Goal: Information Seeking & Learning: Learn about a topic

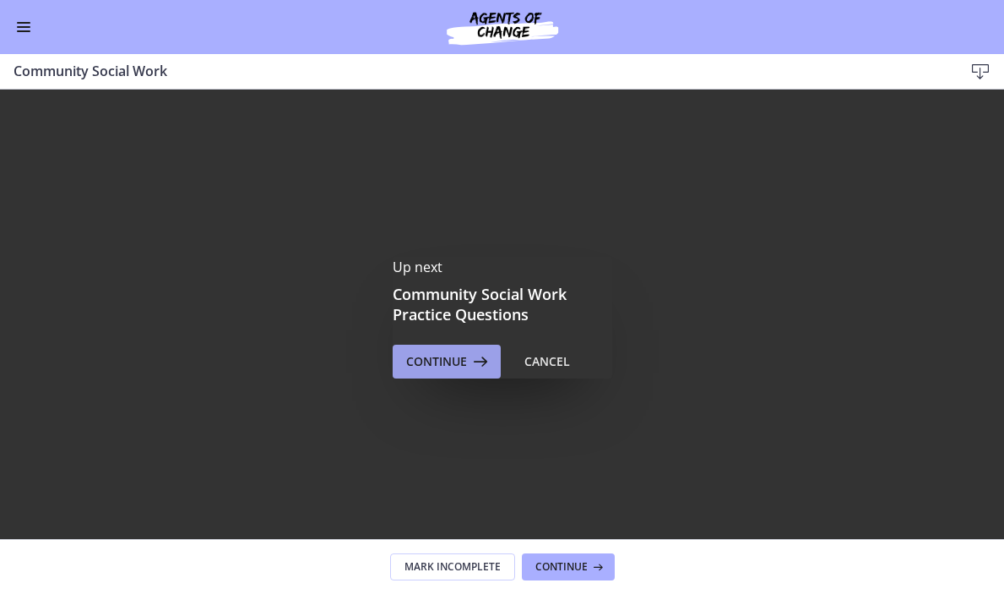
click at [430, 374] on button "Continue" at bounding box center [447, 362] width 108 height 34
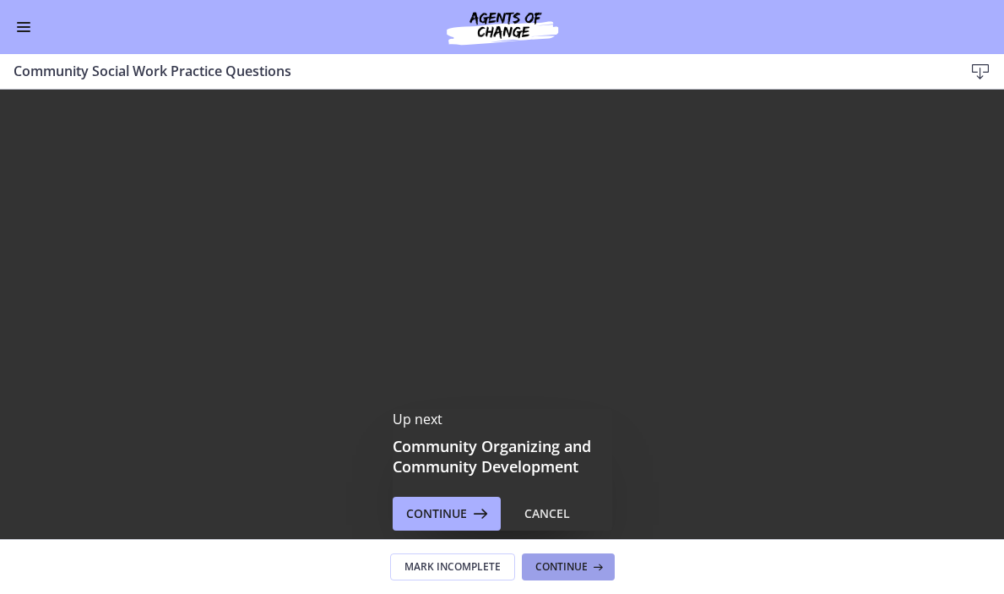
click at [584, 563] on span "Continue" at bounding box center [561, 567] width 52 height 14
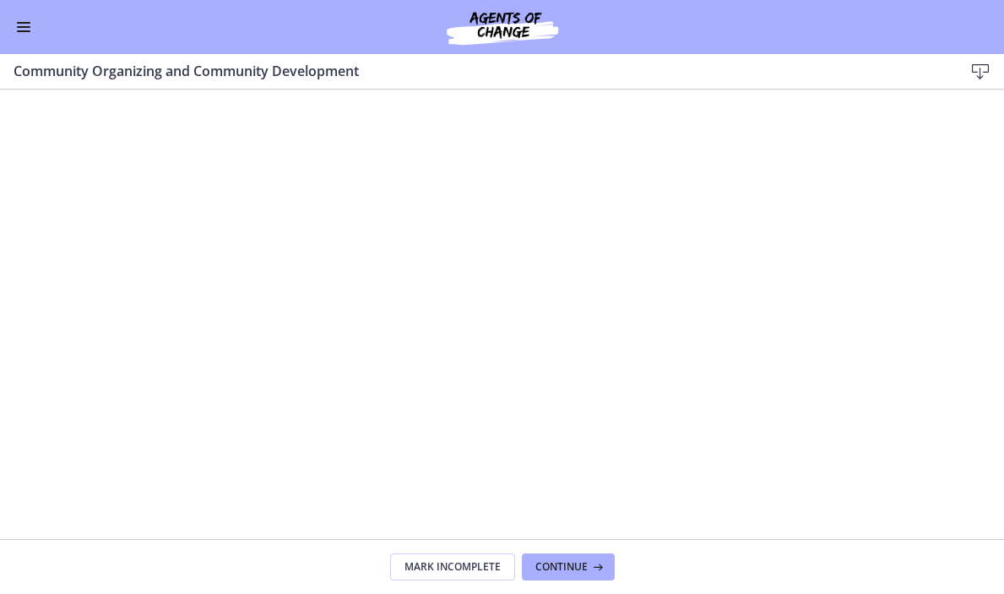
click at [21, 29] on button "Enable menu" at bounding box center [24, 27] width 20 height 20
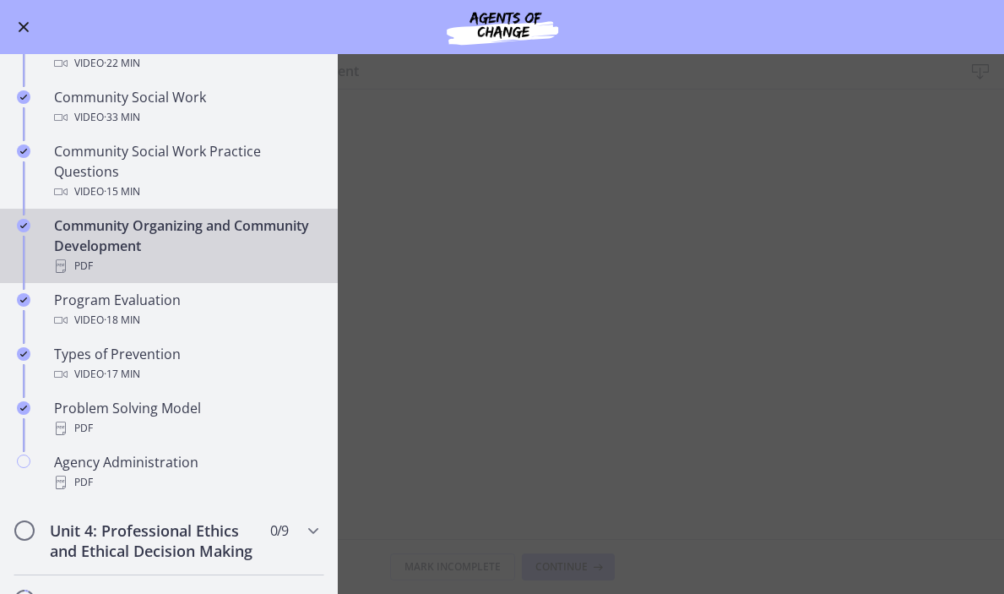
click at [114, 236] on div "Community Organizing and Community Development PDF" at bounding box center [186, 245] width 264 height 61
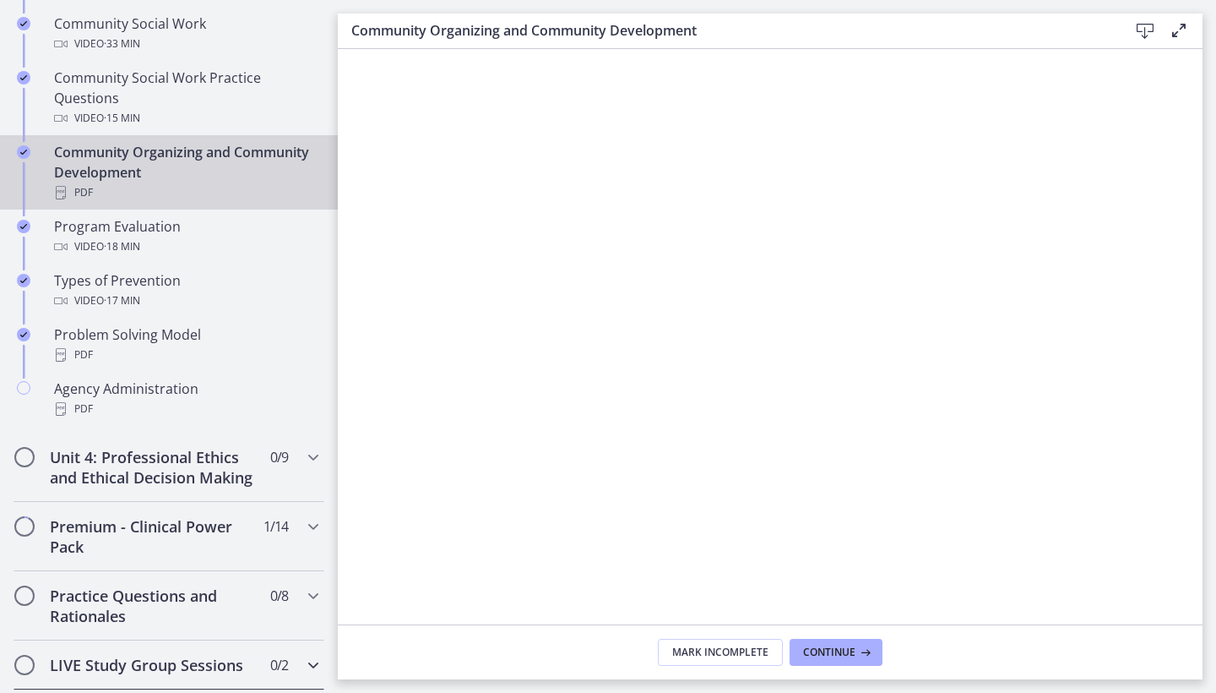
scroll to position [962, 0]
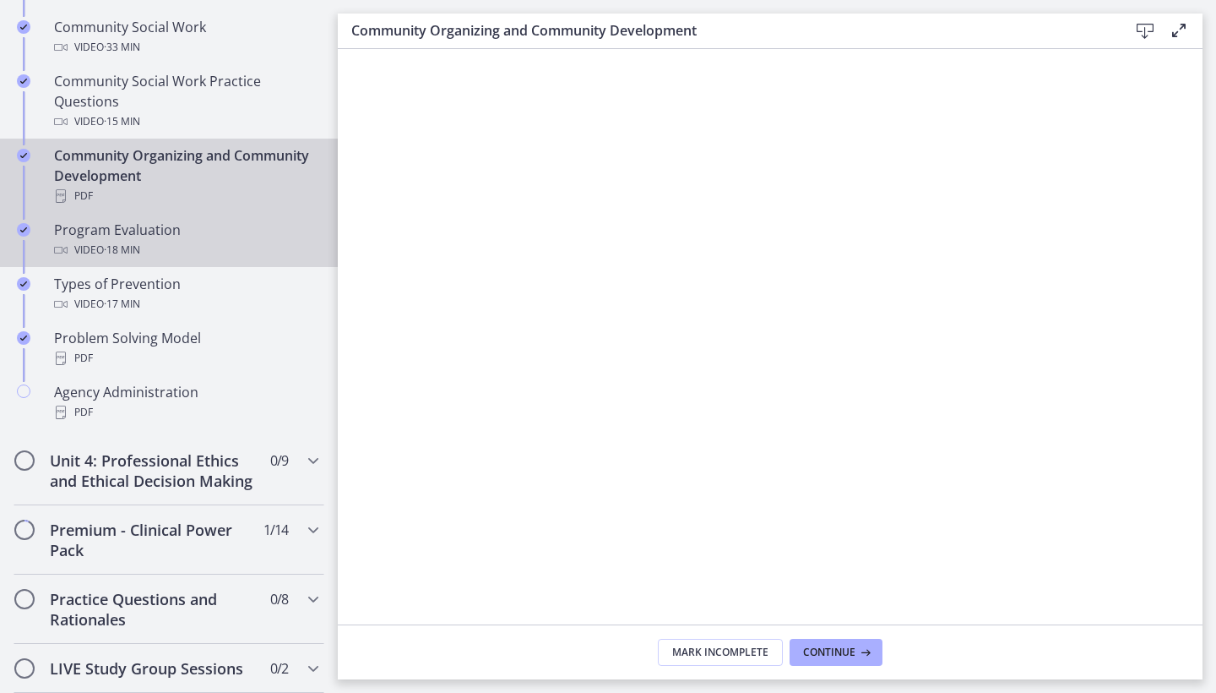
click at [104, 236] on div "Program Evaluation Video · 18 min" at bounding box center [186, 240] width 264 height 41
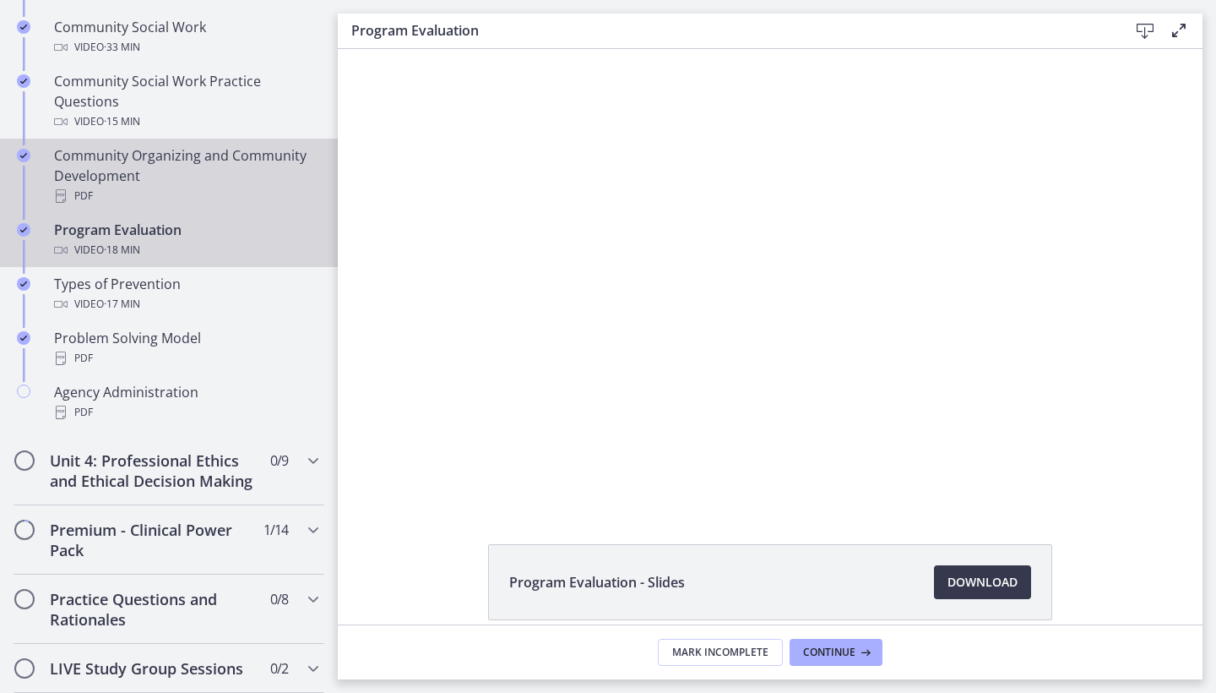
click at [134, 161] on div "Community Organizing and Community Development PDF" at bounding box center [186, 175] width 264 height 61
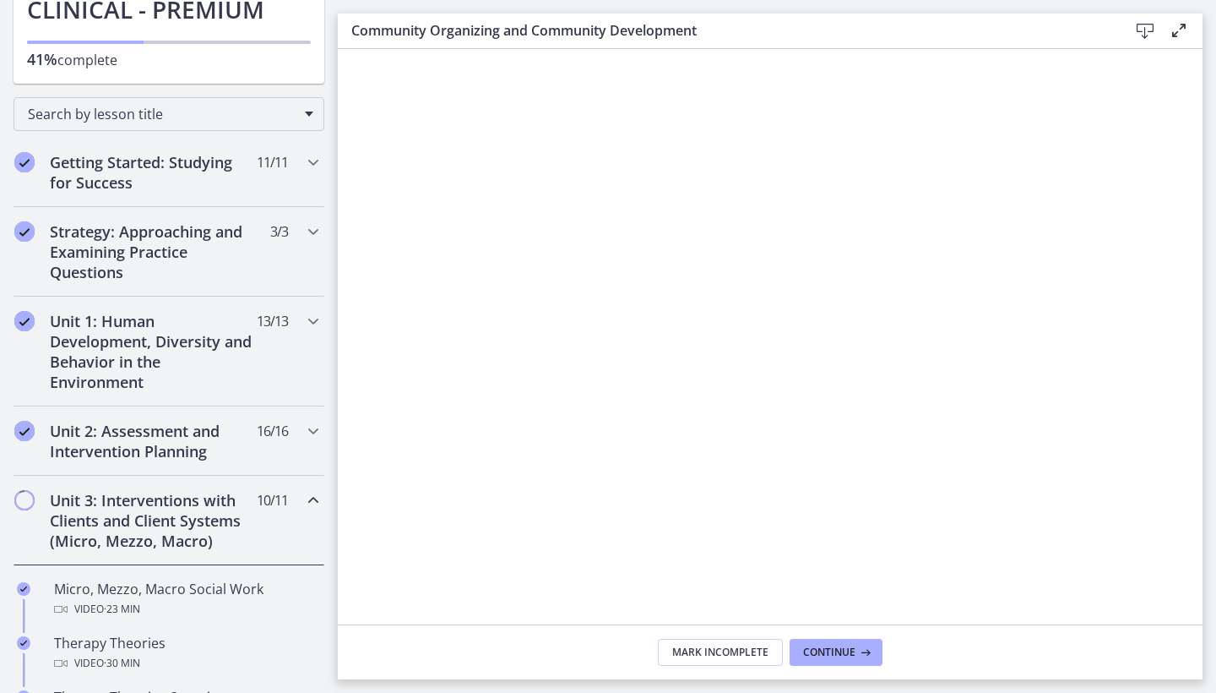
click at [1181, 28] on icon at bounding box center [1179, 30] width 20 height 20
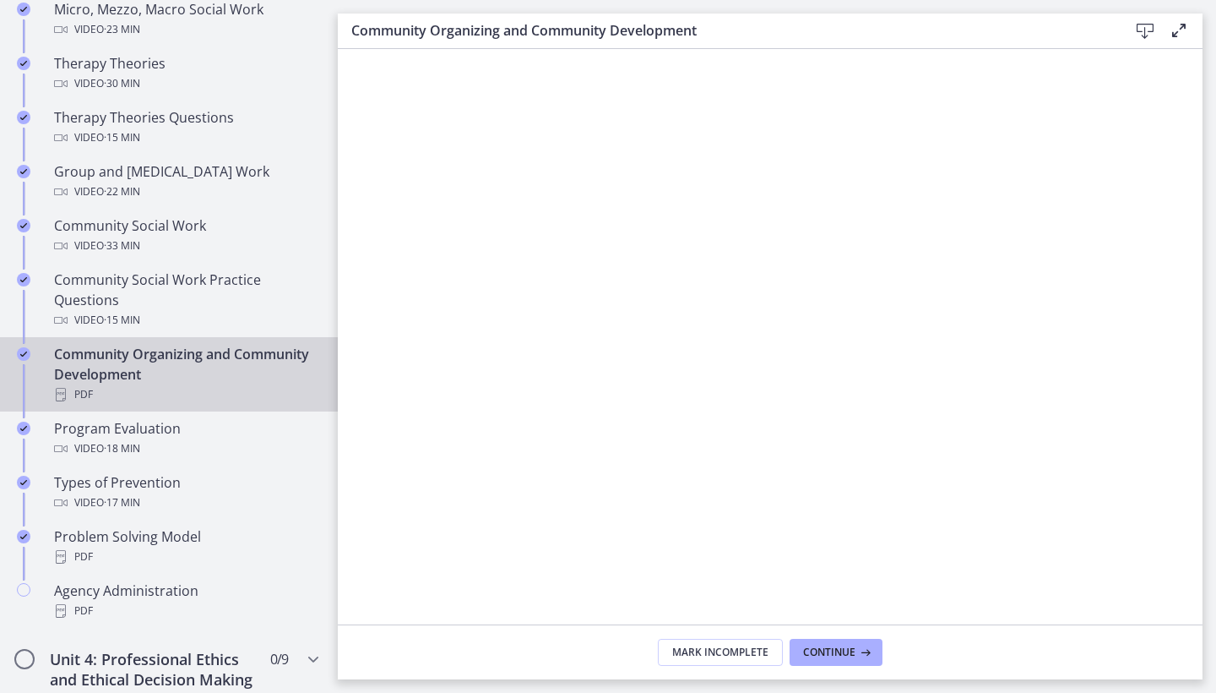
scroll to position [772, 0]
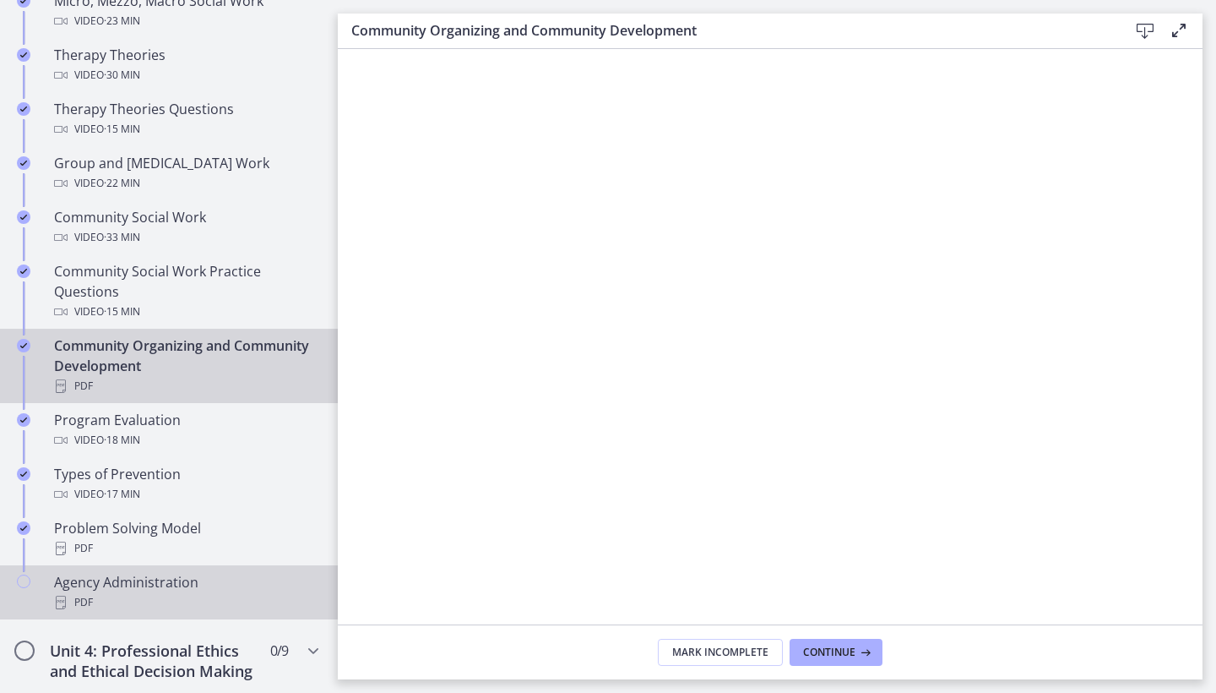
click at [143, 579] on div "Agency Administration PDF" at bounding box center [186, 592] width 264 height 41
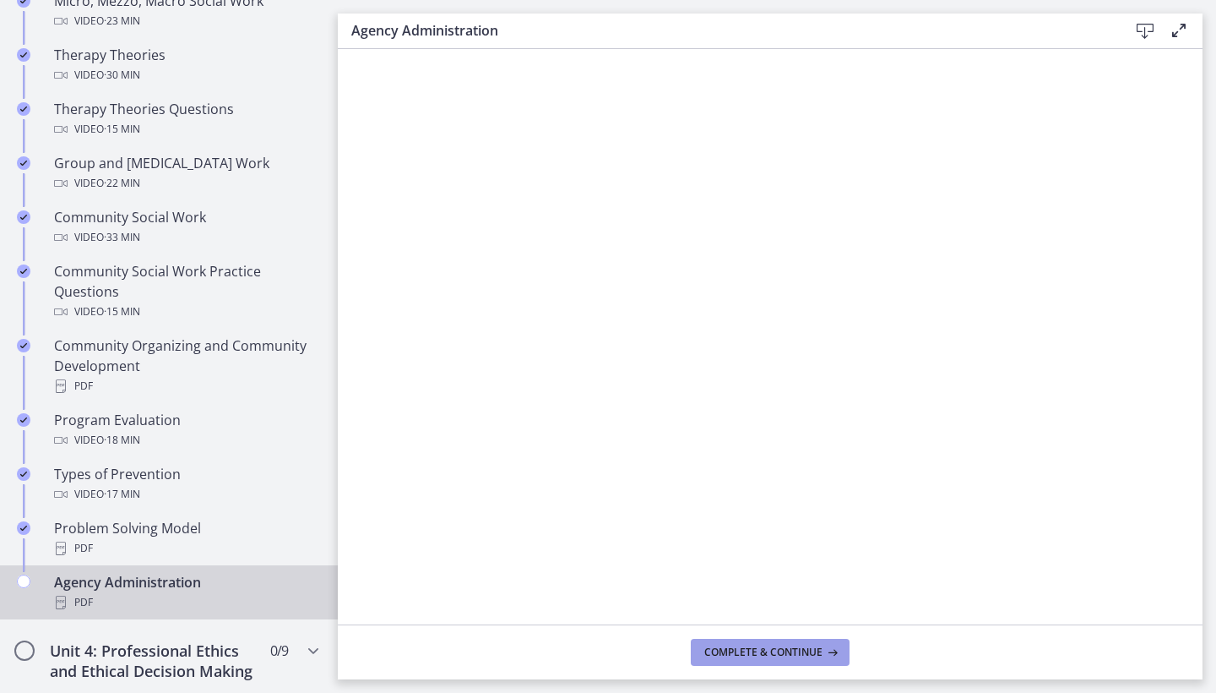
click at [720, 647] on span "Complete & continue" at bounding box center [763, 652] width 118 height 14
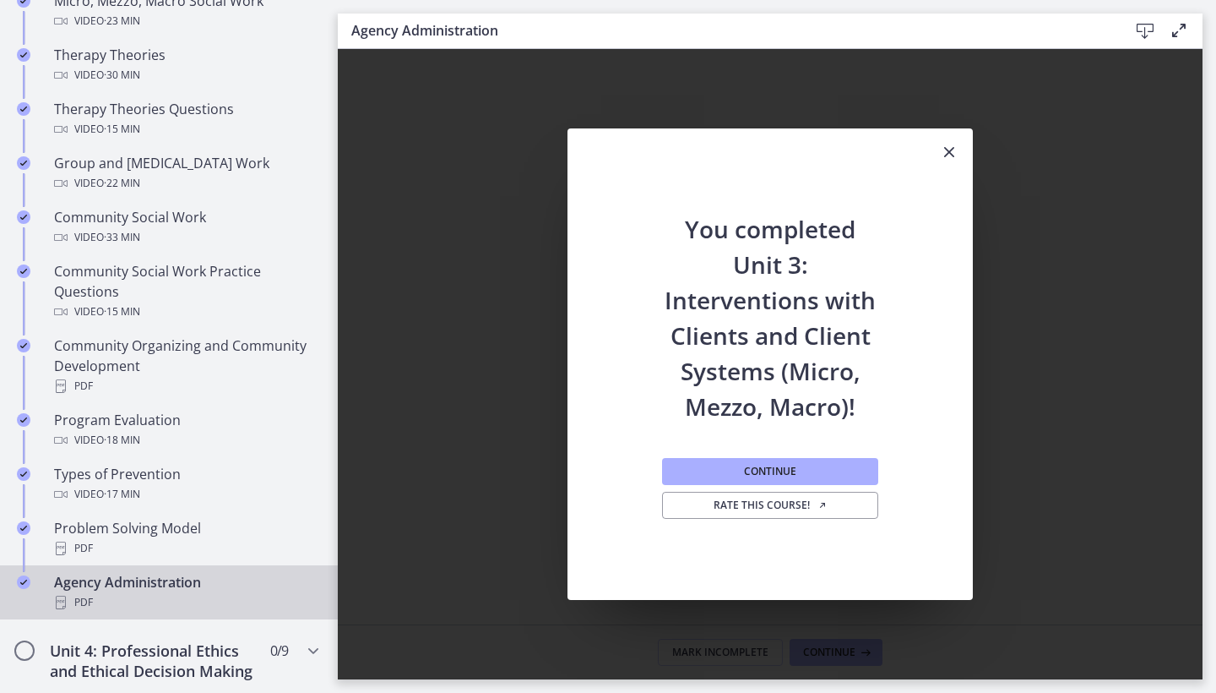
click at [946, 149] on icon "Close" at bounding box center [949, 152] width 20 height 20
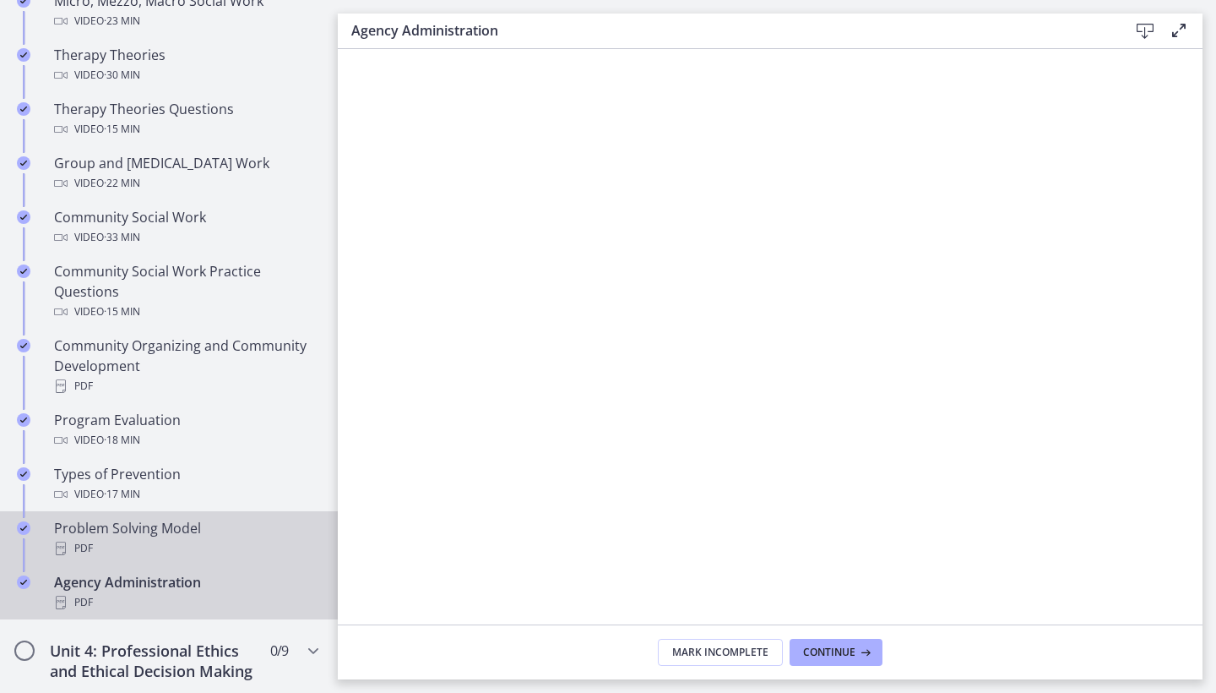
click at [166, 535] on div "Problem Solving Model PDF" at bounding box center [186, 538] width 264 height 41
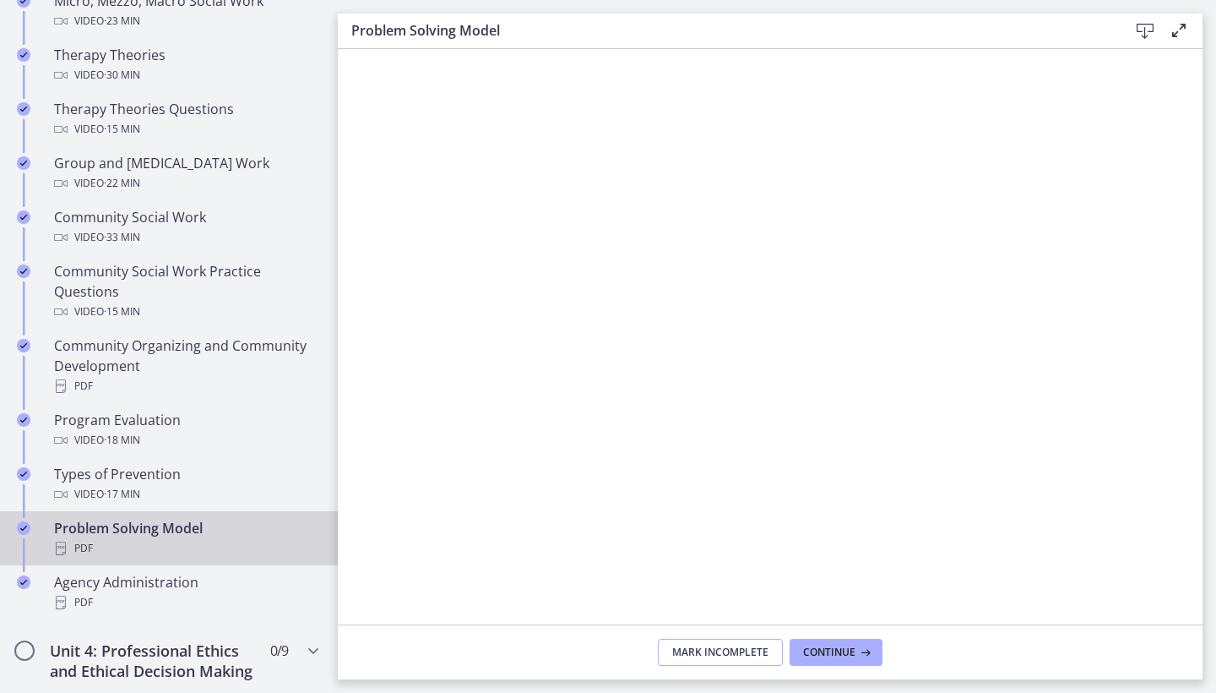
click at [710, 653] on span "Mark Incomplete" at bounding box center [720, 652] width 96 height 14
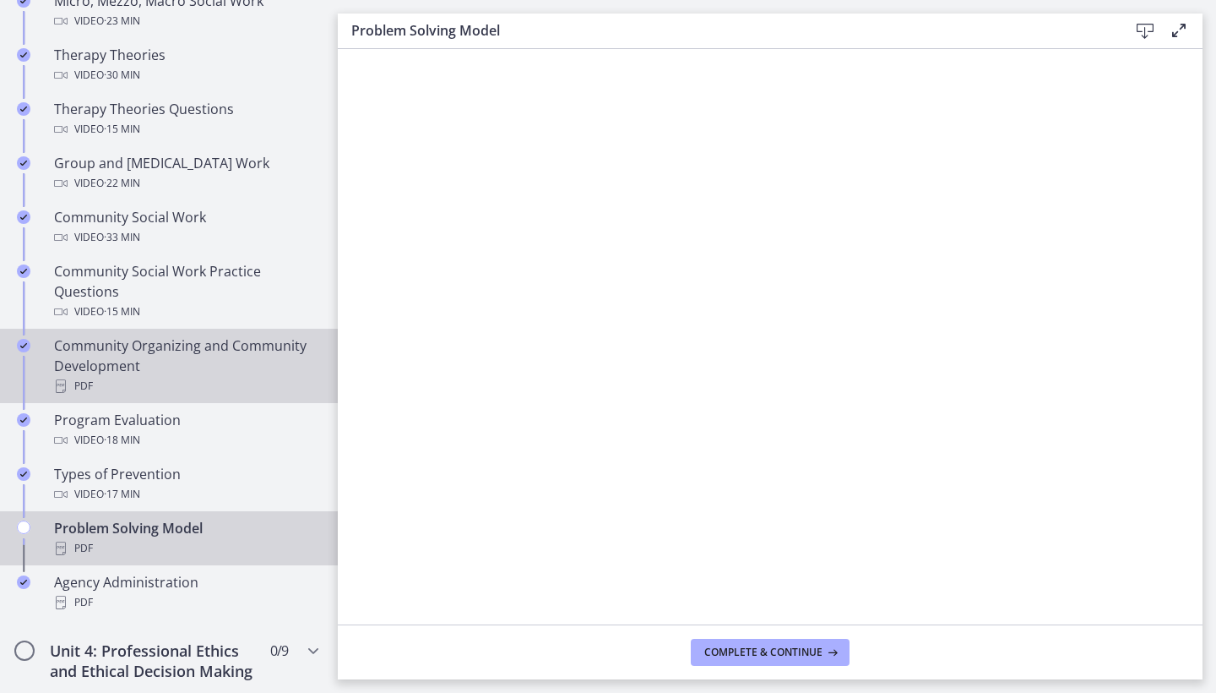
click at [174, 367] on div "Community Organizing and Community Development PDF" at bounding box center [186, 365] width 264 height 61
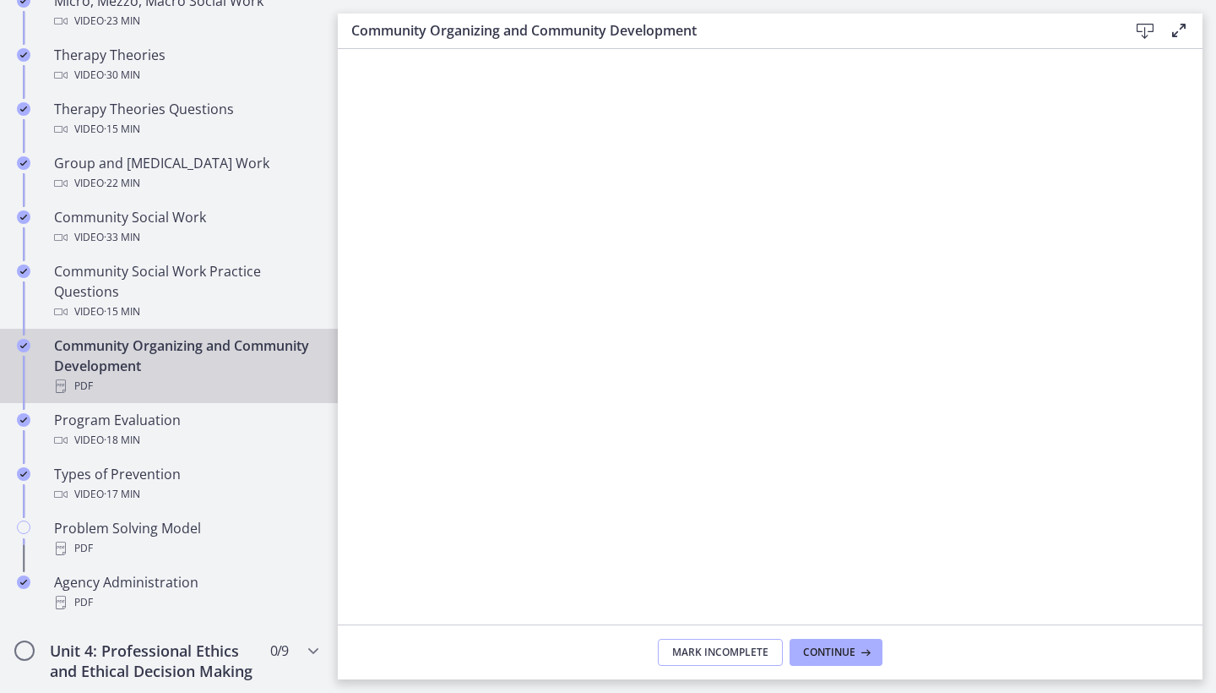
click at [708, 659] on button "Mark Incomplete" at bounding box center [720, 651] width 125 height 27
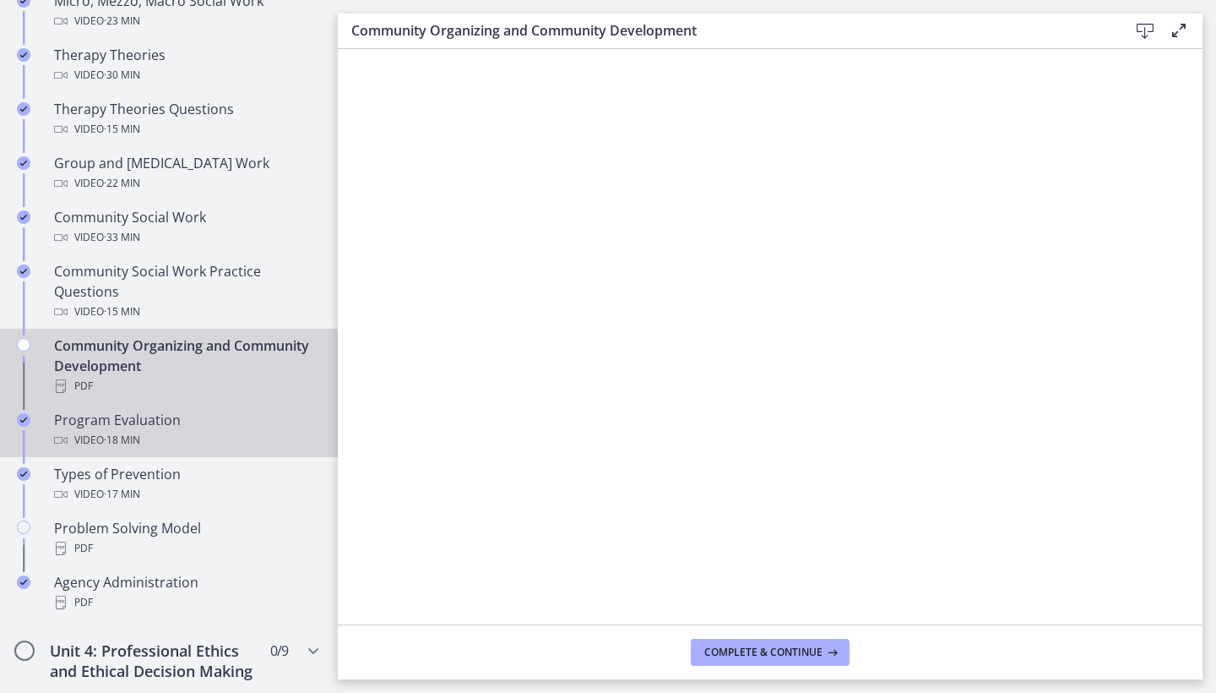
click at [169, 416] on div "Program Evaluation Video · 18 min" at bounding box center [186, 430] width 264 height 41
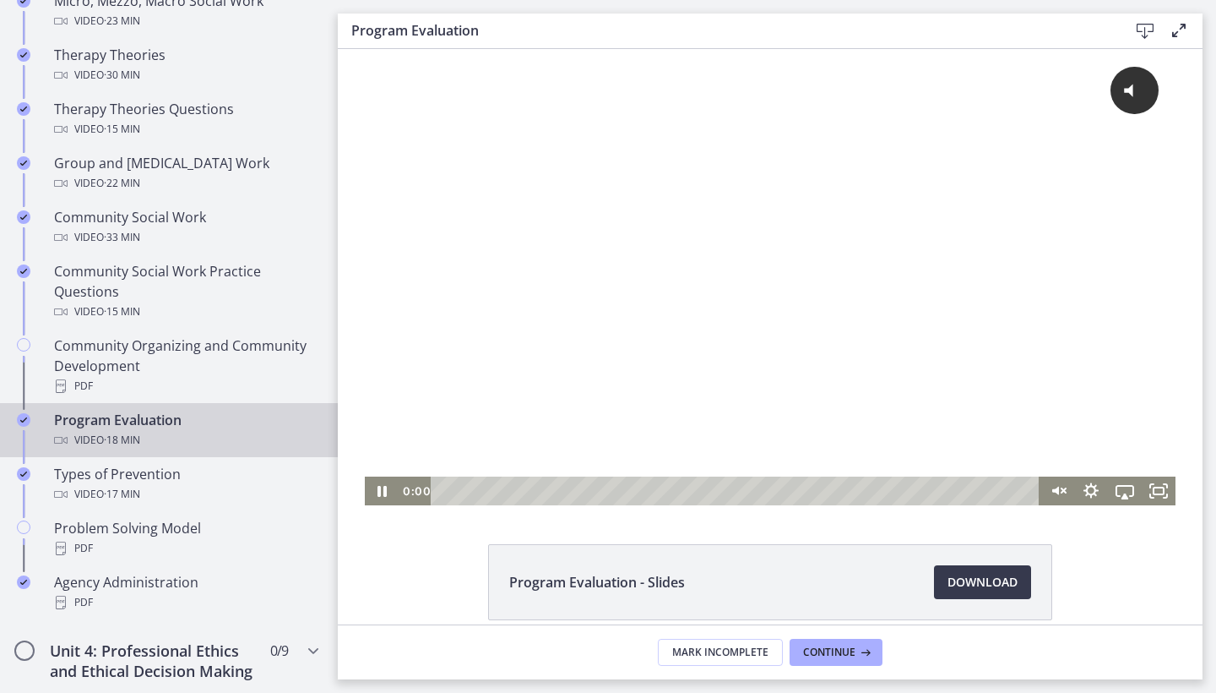
drag, startPoint x: 1012, startPoint y: 492, endPoint x: 198, endPoint y: 557, distance: 816.8
click at [338, 505] on html "Click for sound @keyframes VOLUME_SMALL_WAVE_FLASH { 0% { opacity: 0; } 33% { o…" at bounding box center [770, 277] width 865 height 456
click at [1091, 492] on icon "Show settings menu" at bounding box center [1091, 491] width 41 height 35
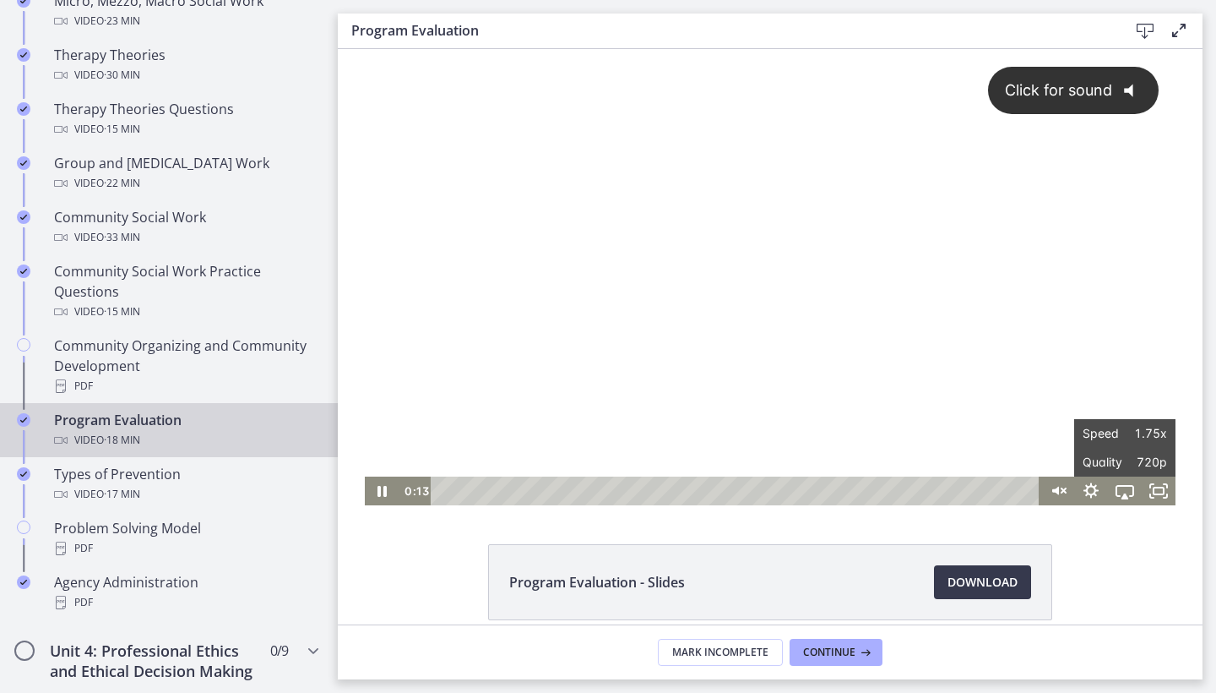
click at [1044, 96] on span "Click for sound" at bounding box center [1051, 90] width 122 height 18
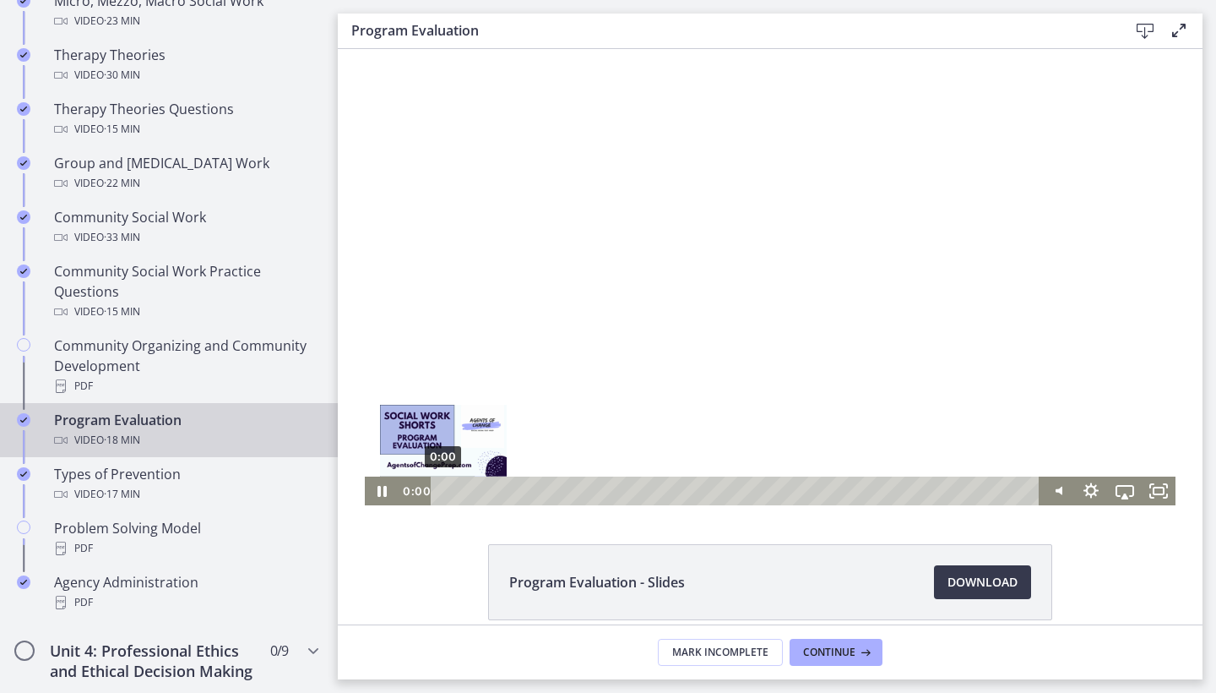
drag, startPoint x: 495, startPoint y: 494, endPoint x: 401, endPoint y: 492, distance: 93.8
click at [401, 492] on div "0:00 0:00" at bounding box center [720, 490] width 642 height 29
click at [381, 490] on icon "Pause" at bounding box center [381, 491] width 41 height 35
